Goal: Transaction & Acquisition: Purchase product/service

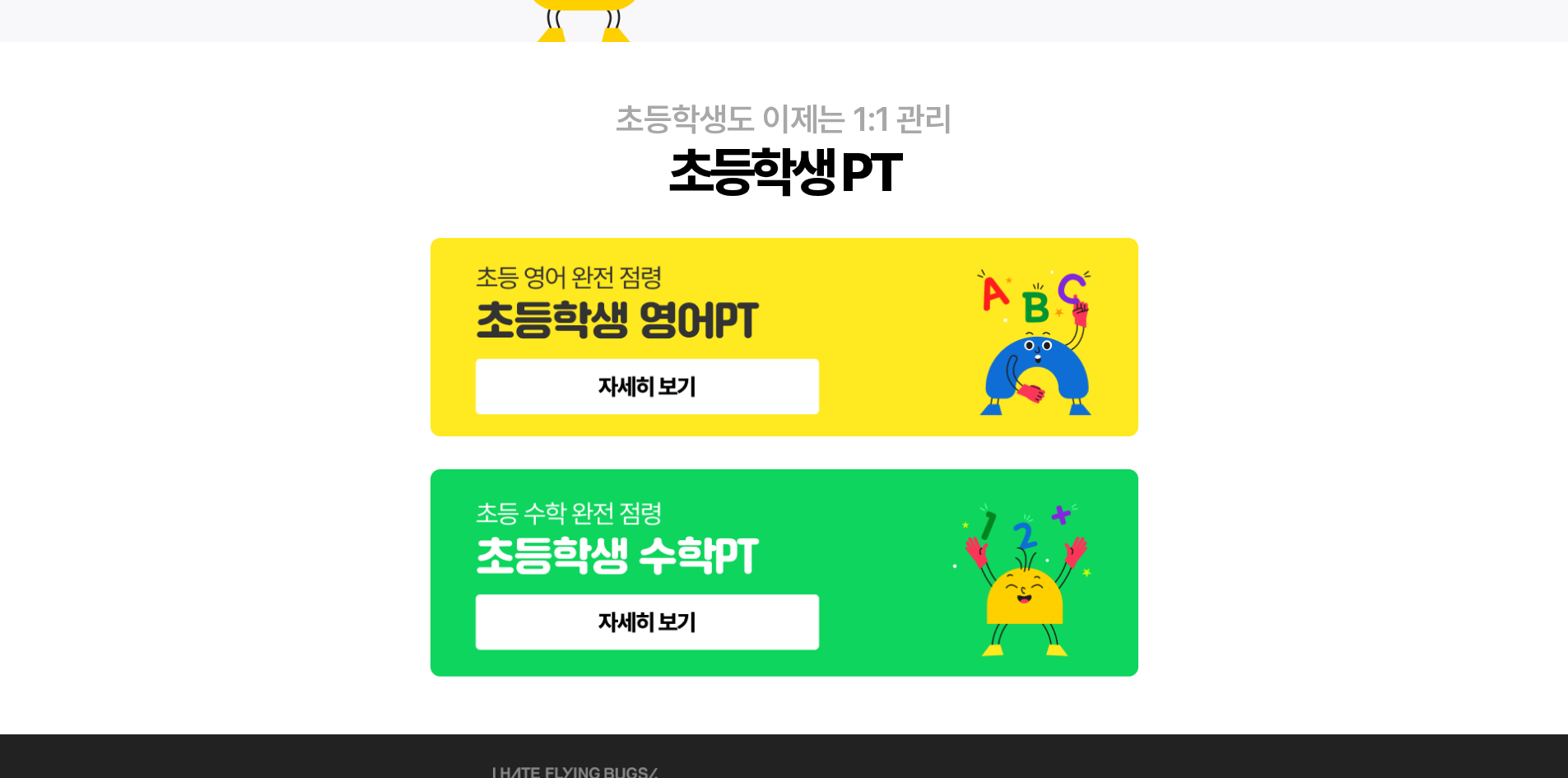
scroll to position [658, 0]
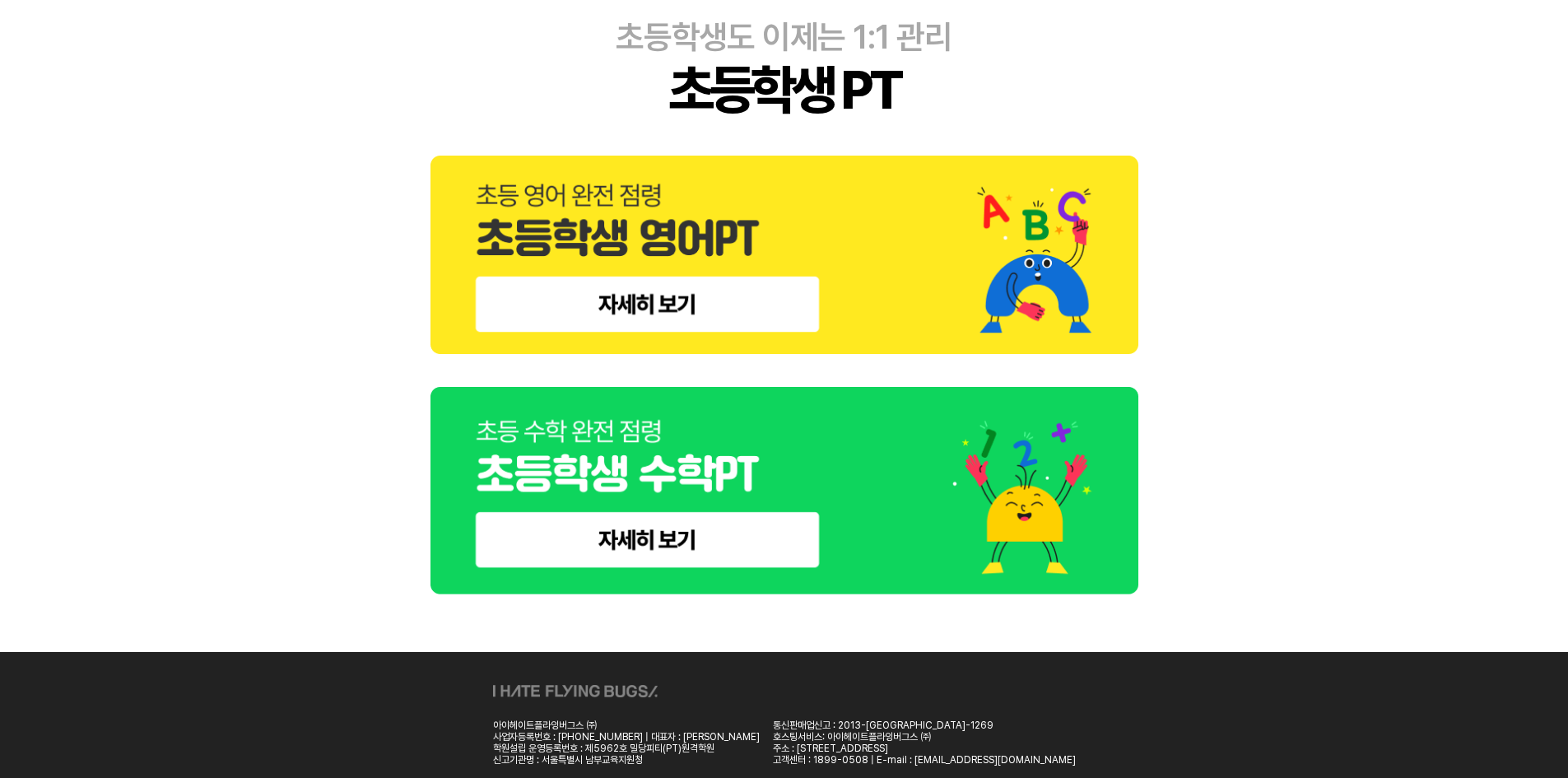
click at [725, 315] on img at bounding box center [784, 254] width 708 height 198
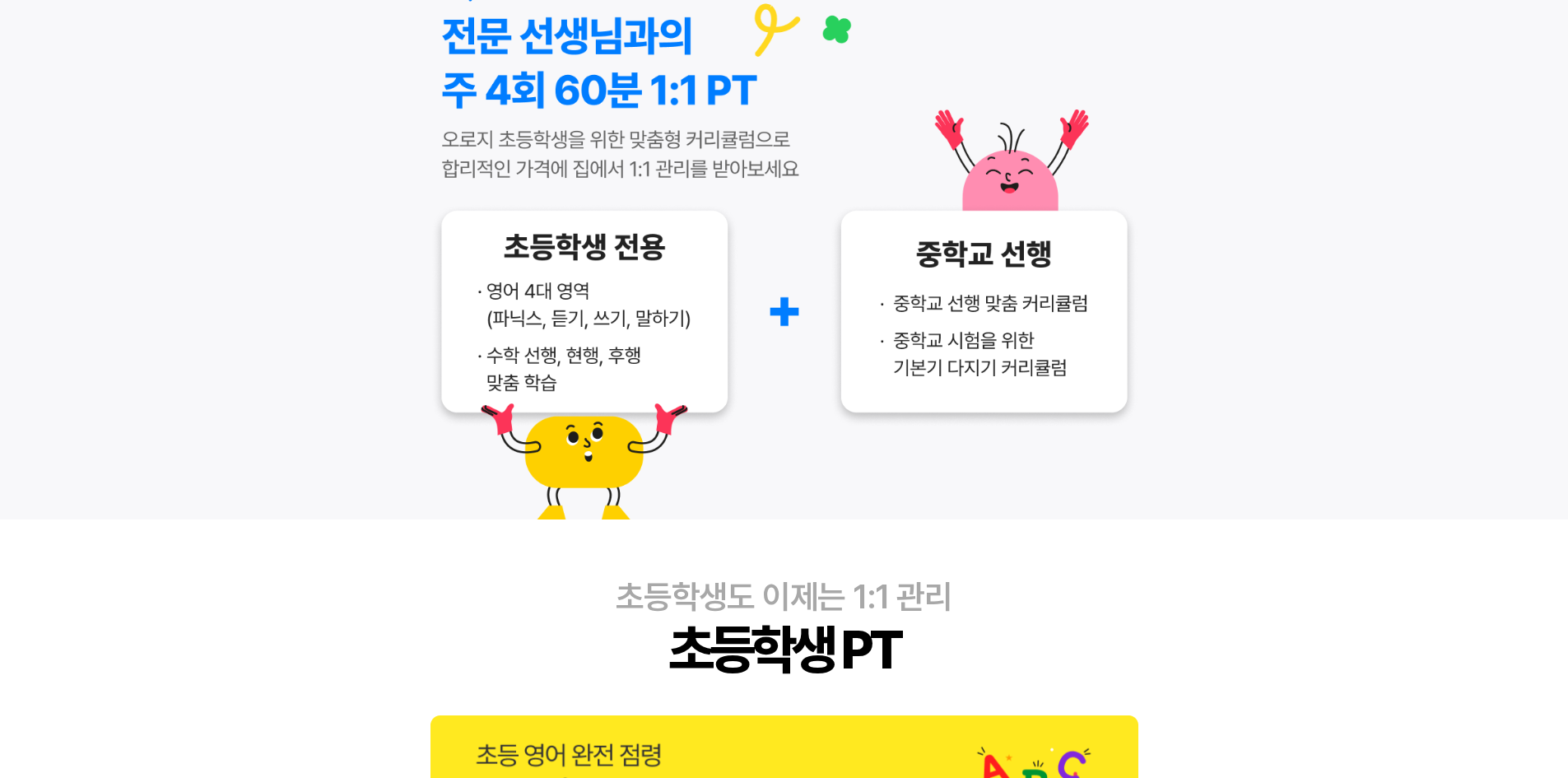
scroll to position [987, 0]
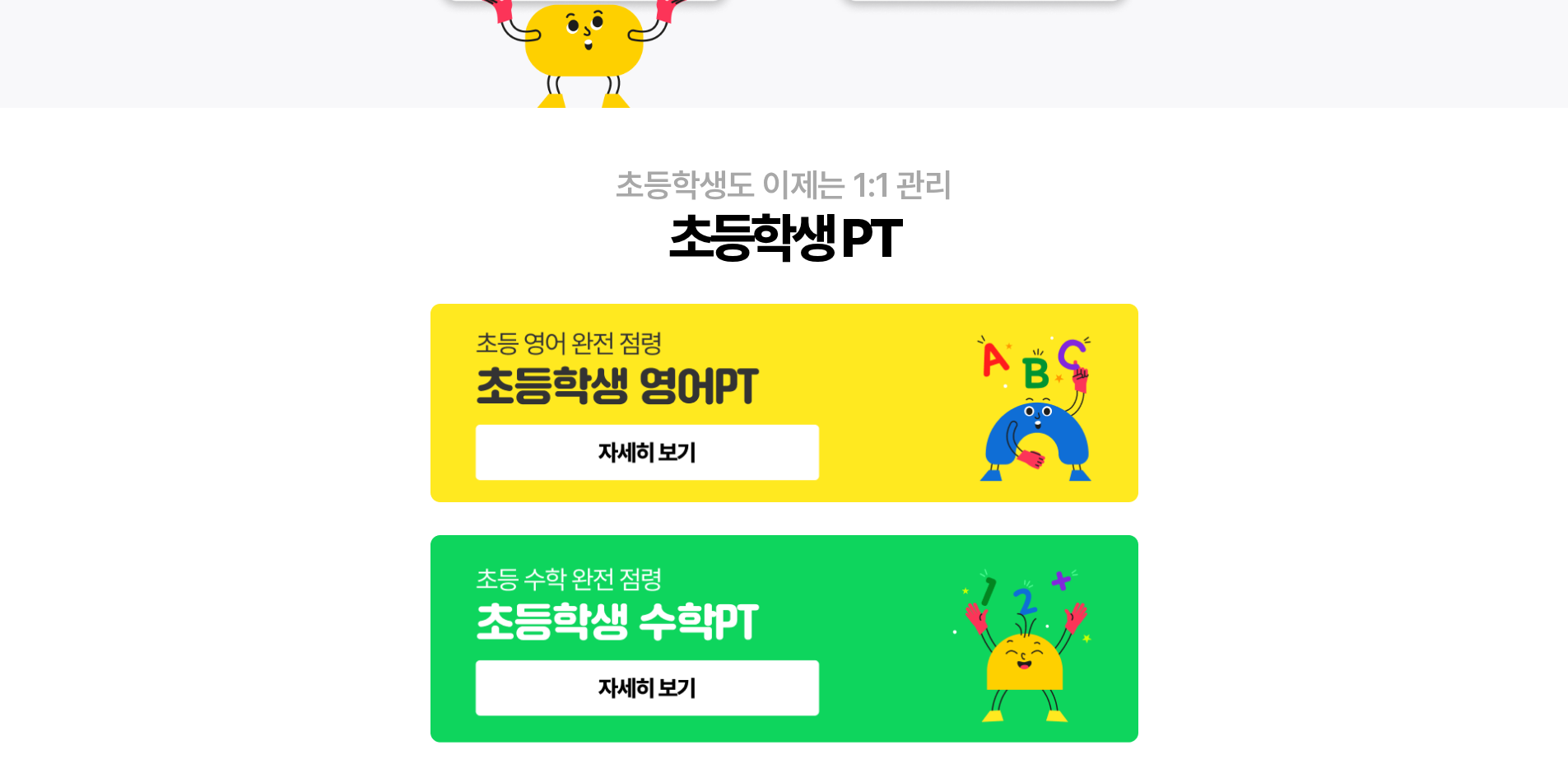
click at [699, 681] on img at bounding box center [784, 638] width 708 height 208
